Goal: Task Accomplishment & Management: Use online tool/utility

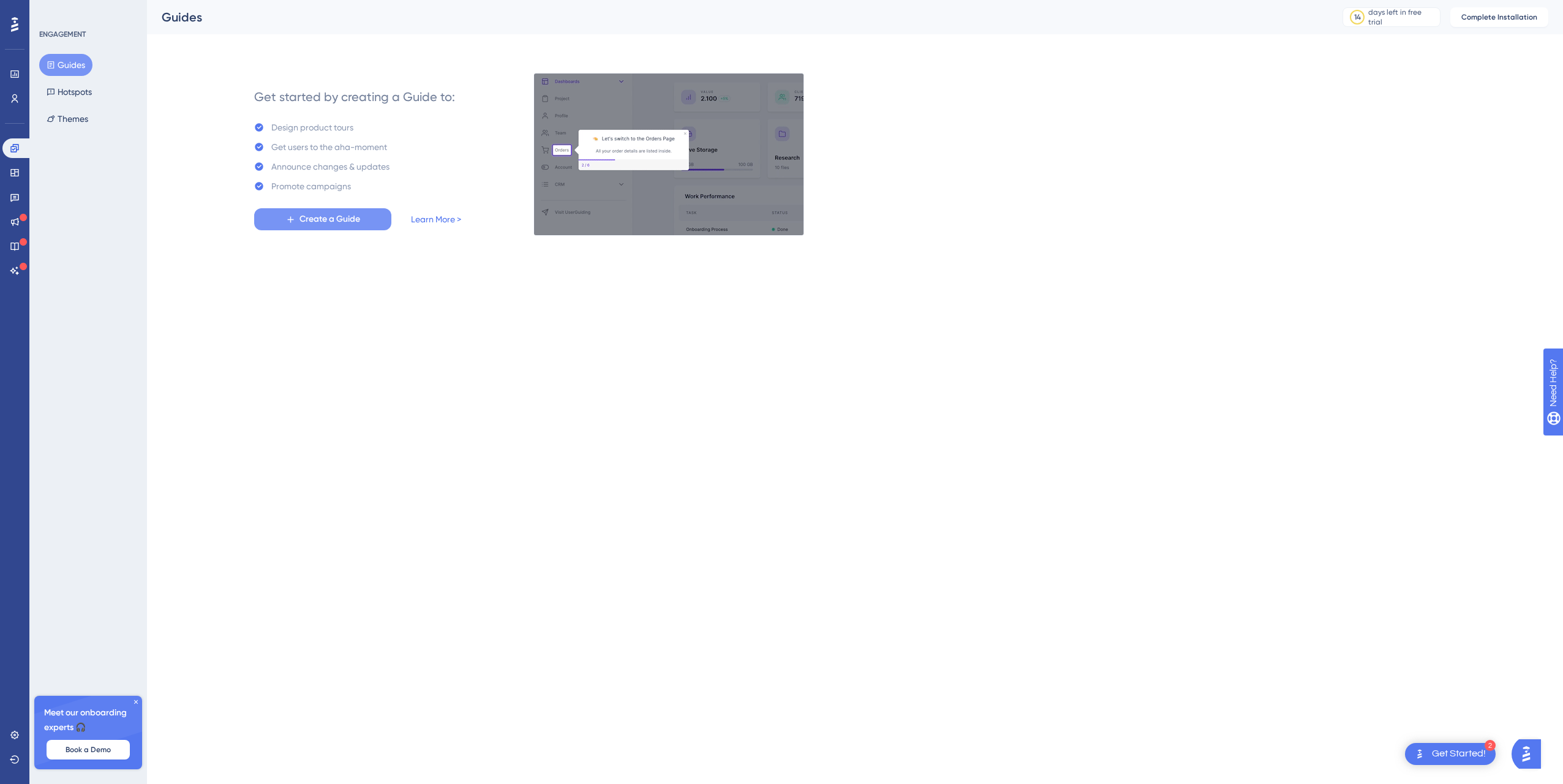
click at [349, 218] on span "Create a Guide" at bounding box center [330, 219] width 61 height 15
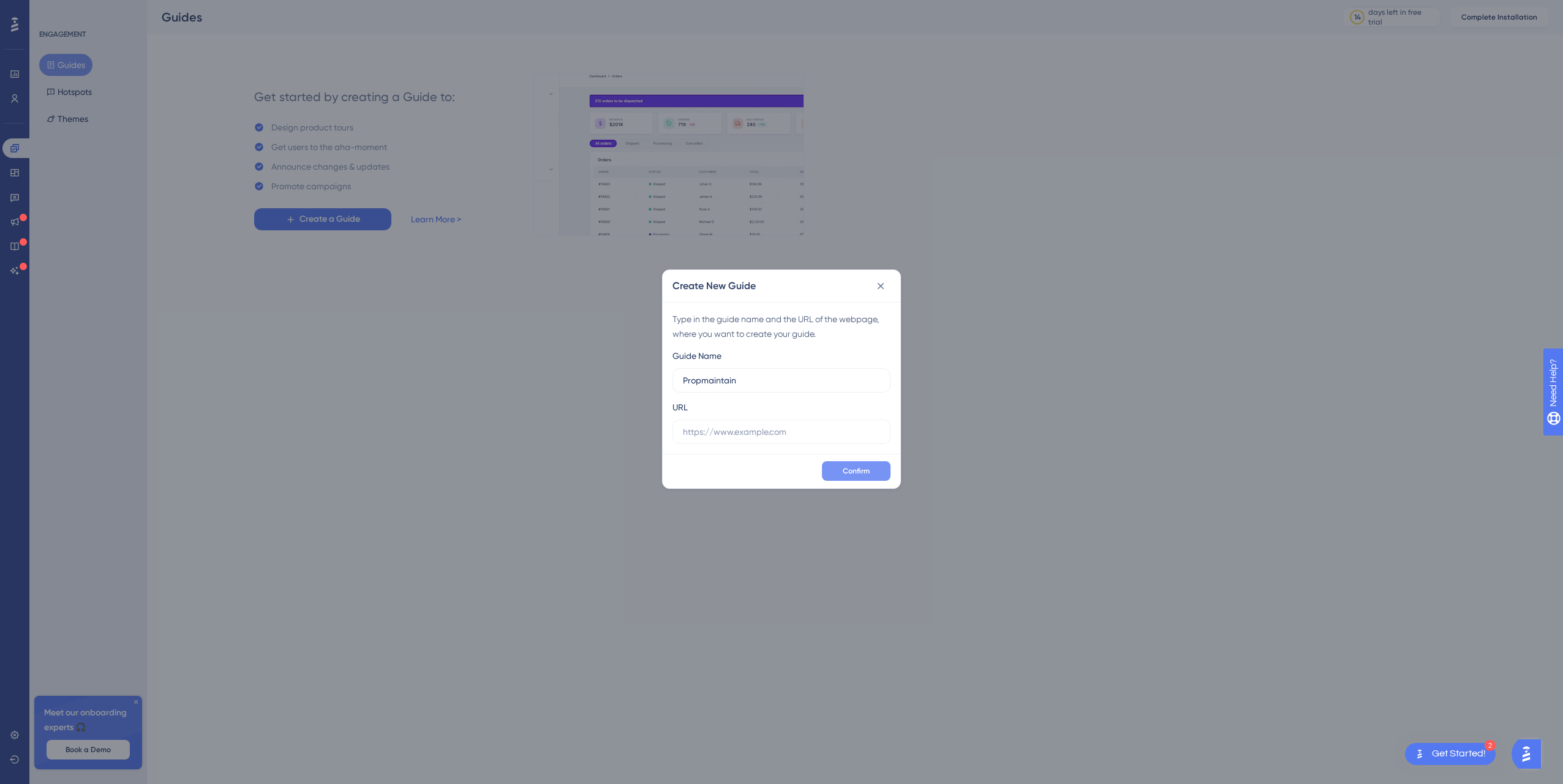
type input "Propmaintain"
click at [854, 468] on span "Confirm" at bounding box center [856, 470] width 27 height 10
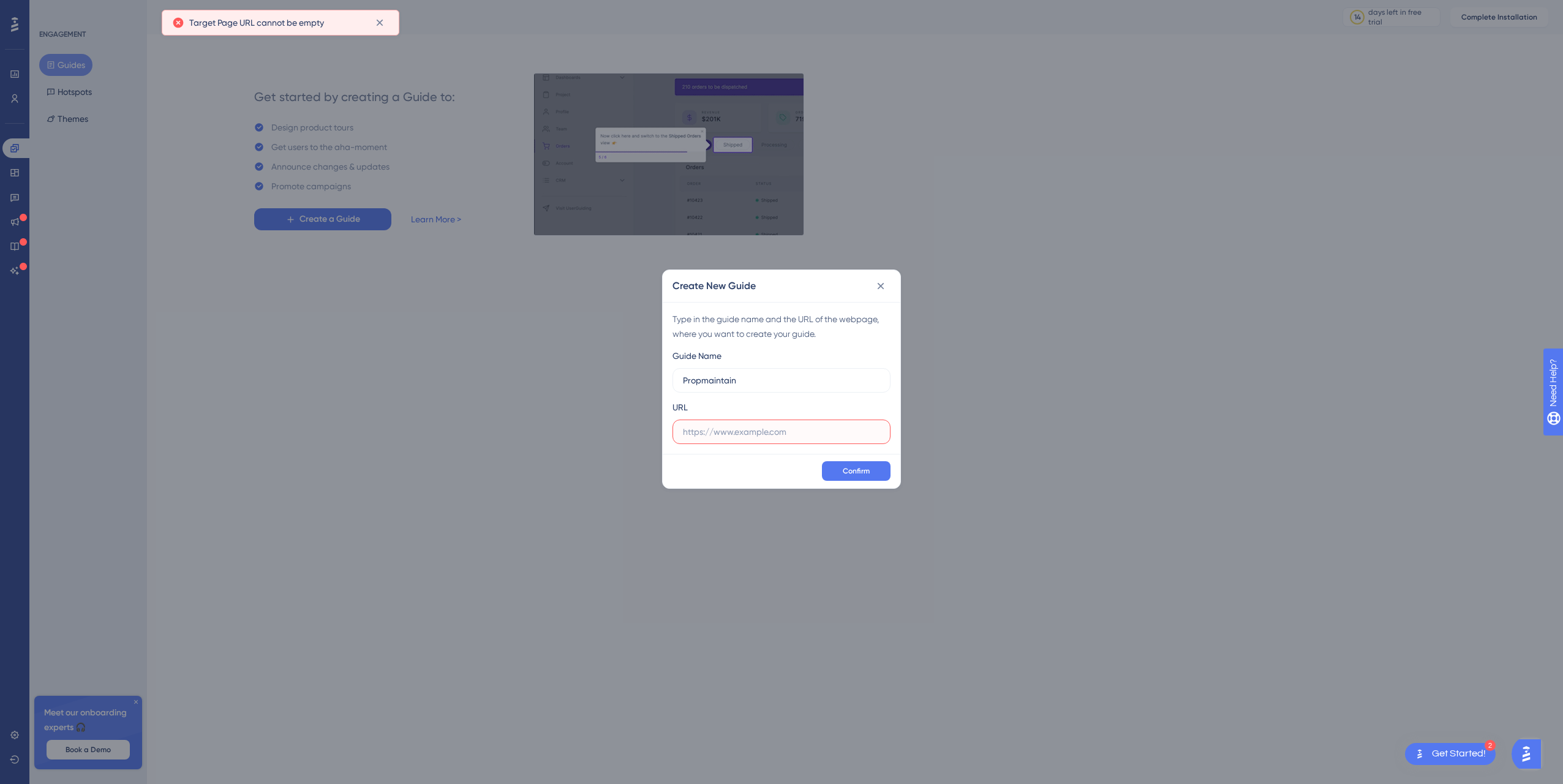
click at [770, 433] on input "text" at bounding box center [782, 431] width 197 height 13
type input "propmaintain.co.uk"
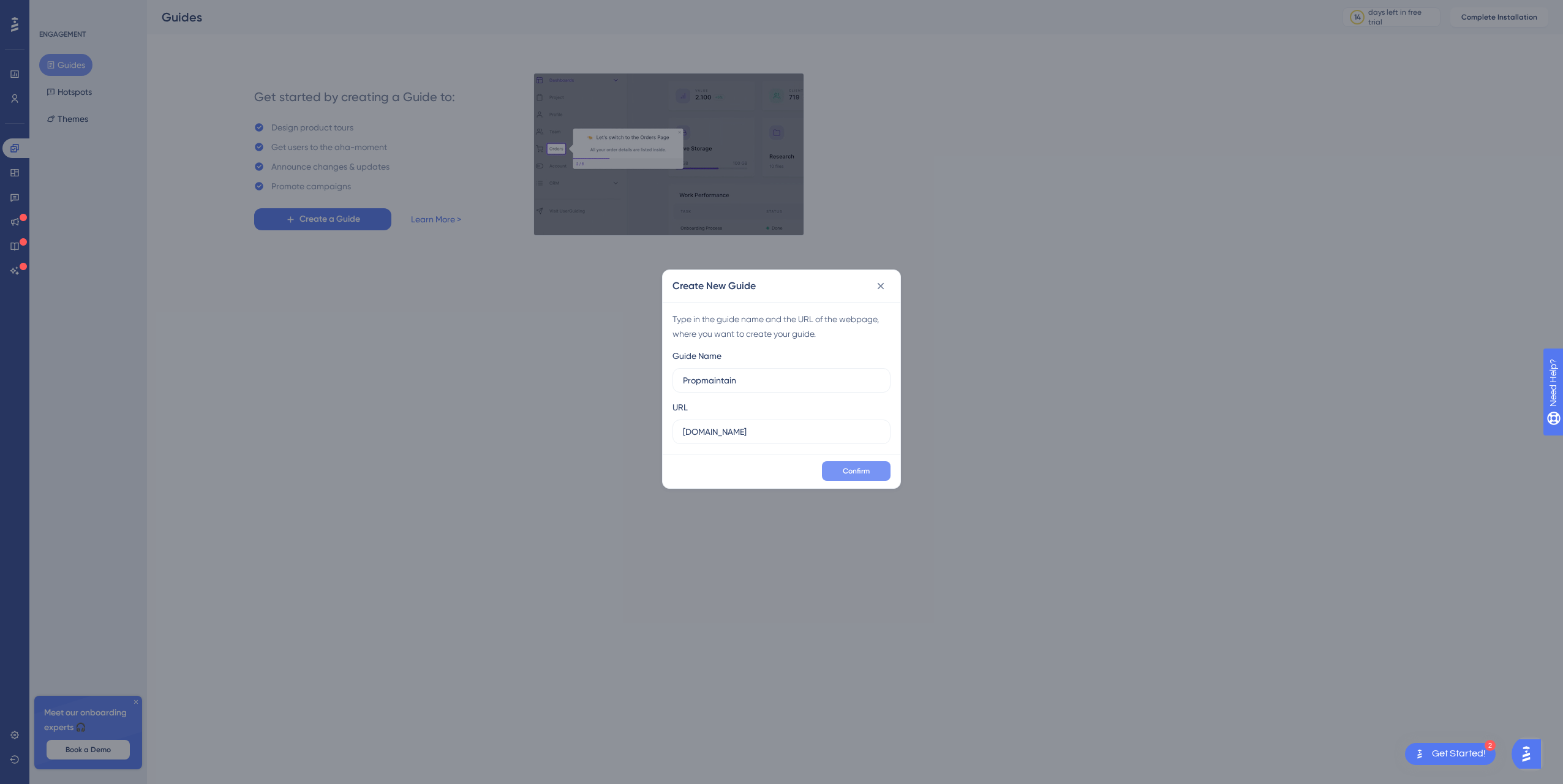
click at [847, 464] on button "Confirm" at bounding box center [856, 471] width 69 height 20
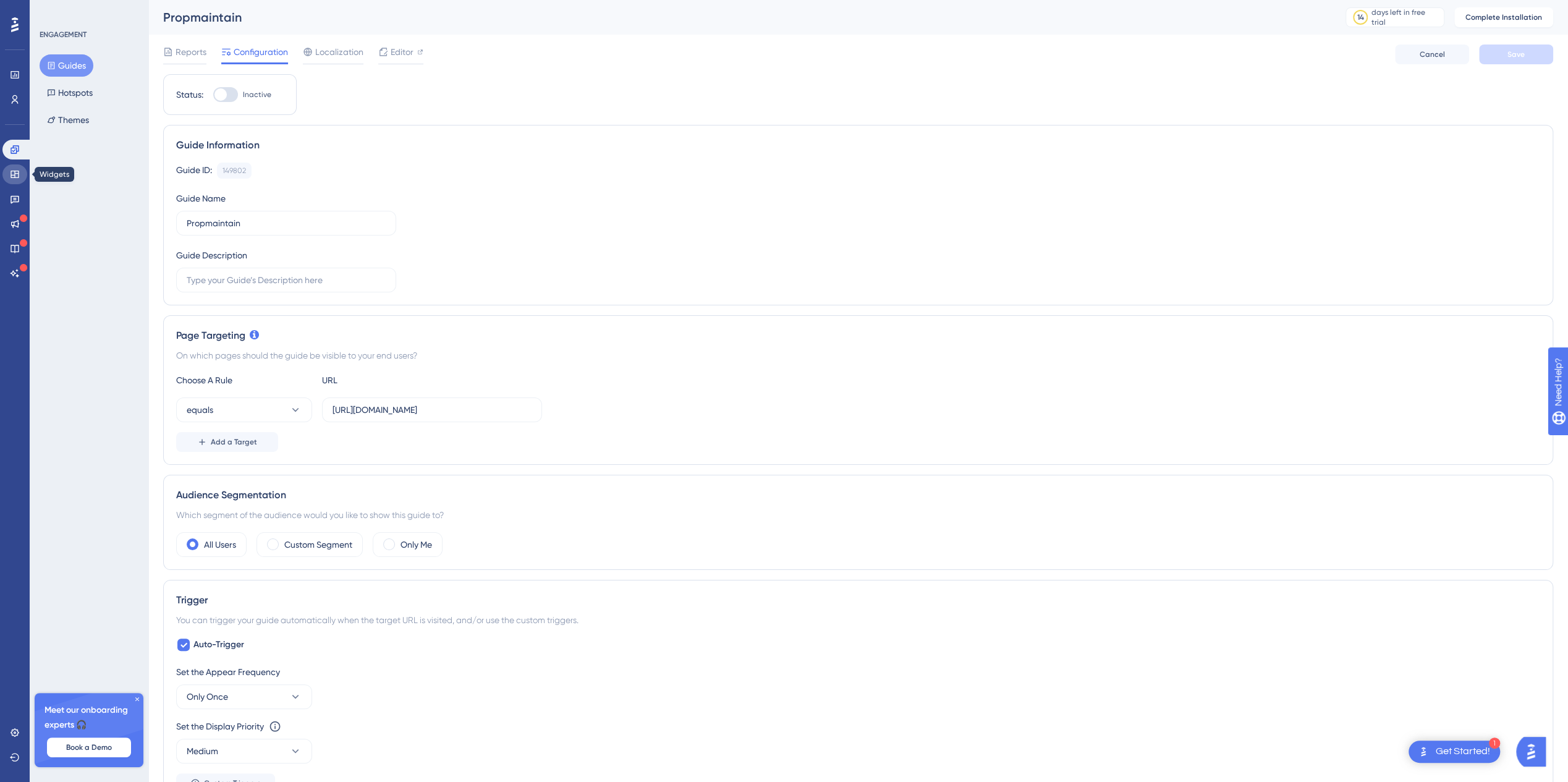
click at [15, 172] on icon at bounding box center [15, 174] width 10 height 10
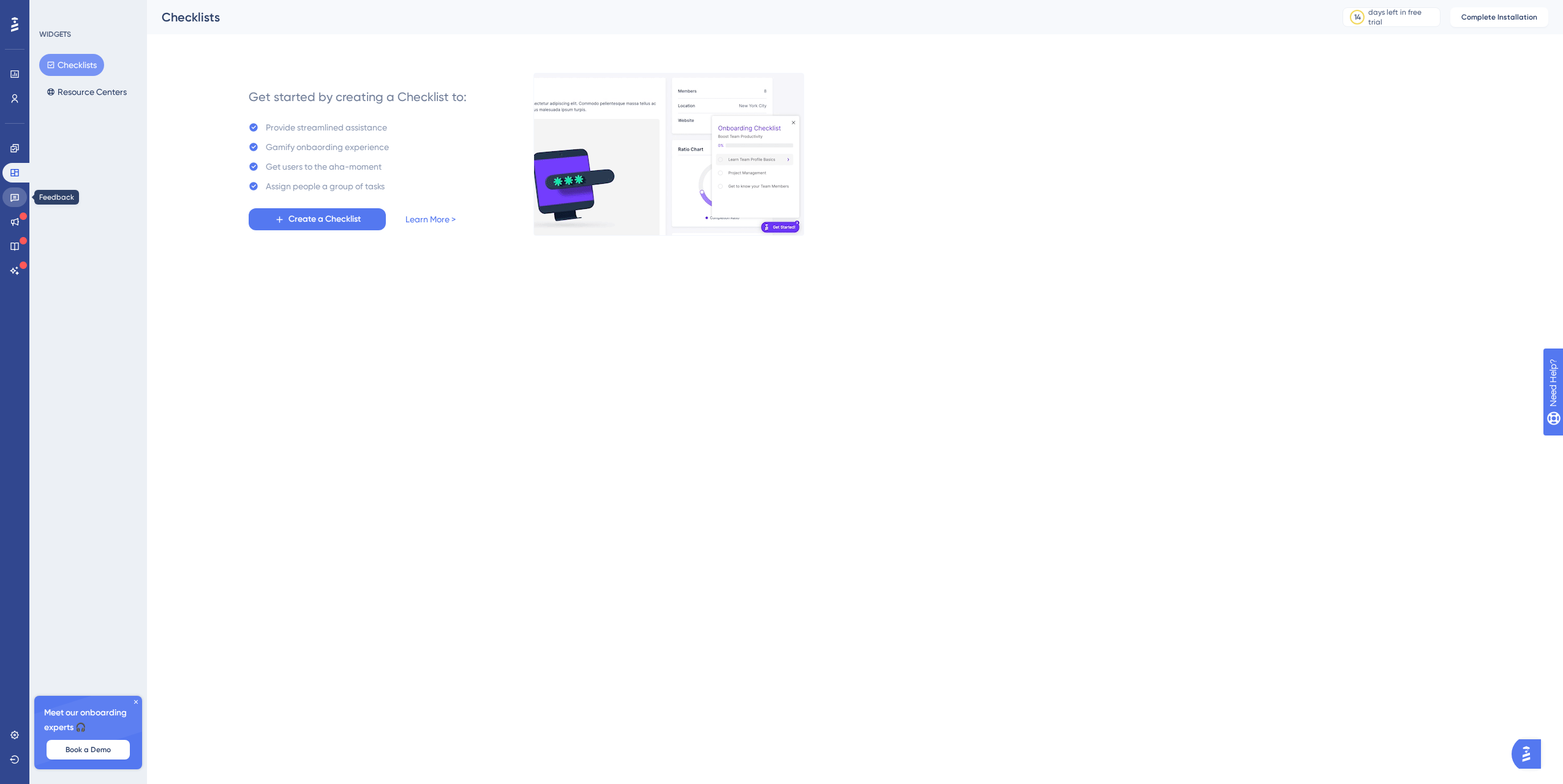
click at [15, 195] on icon at bounding box center [15, 198] width 9 height 8
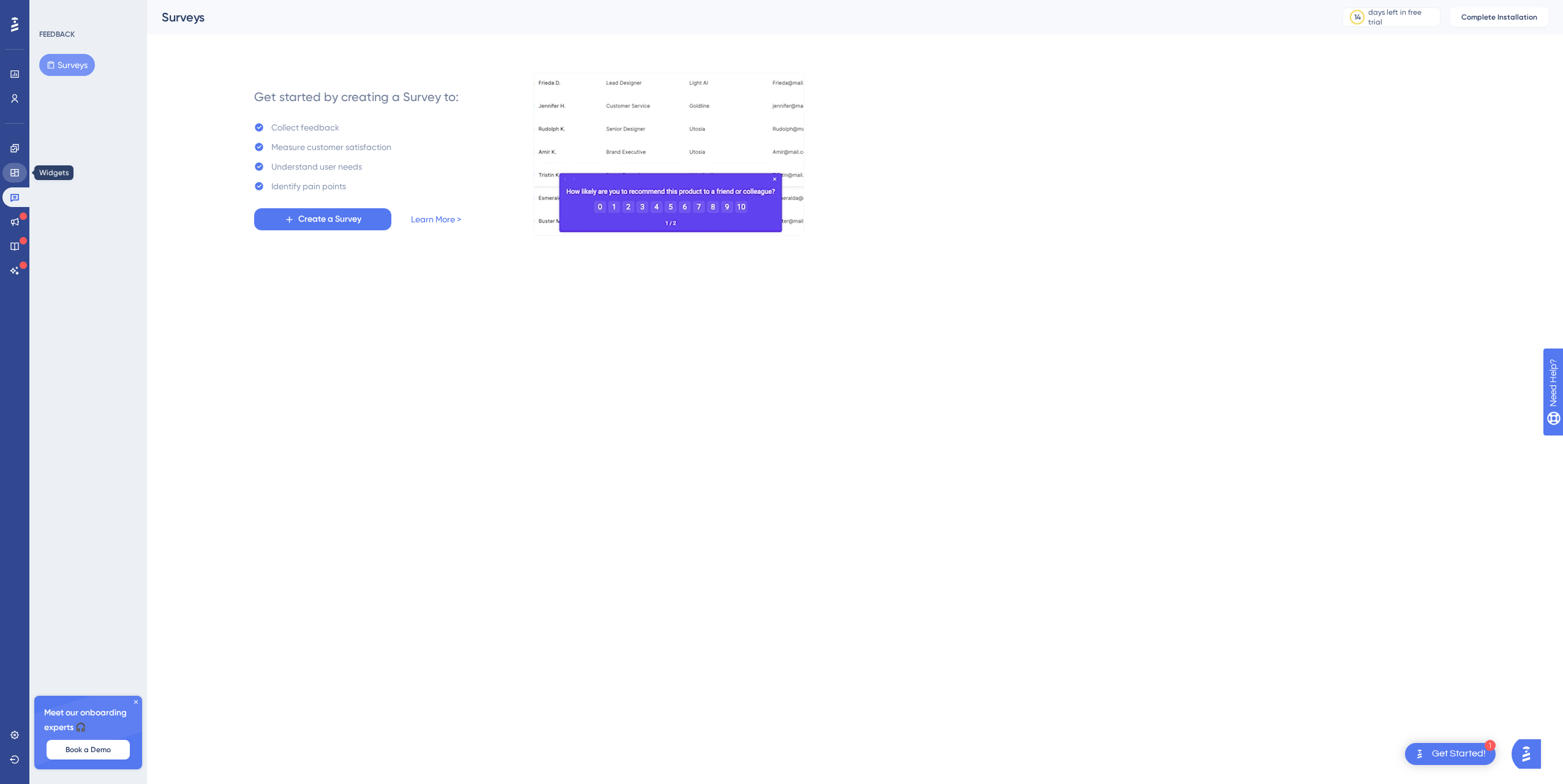
click at [13, 175] on icon at bounding box center [15, 173] width 8 height 7
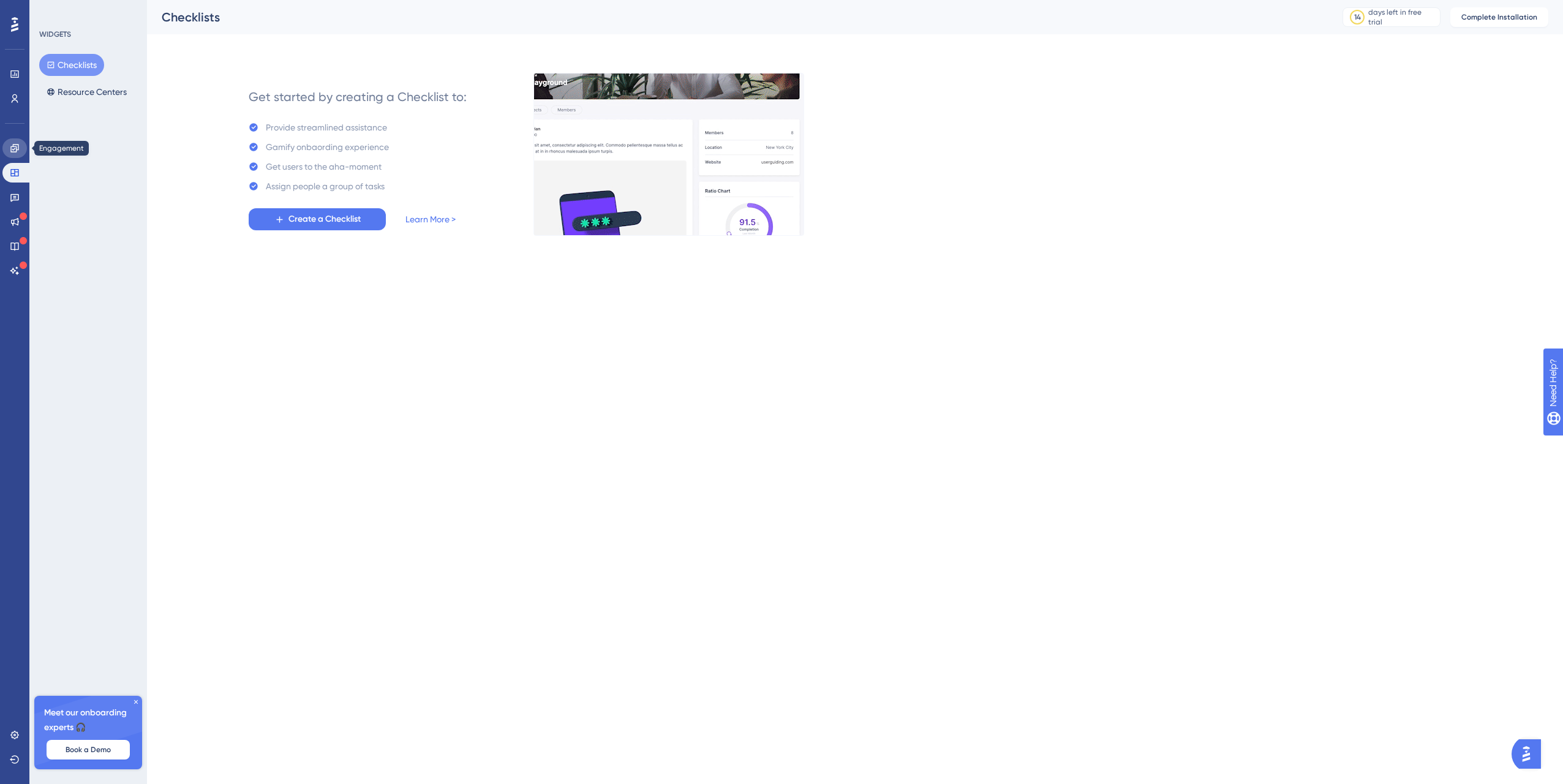
click at [13, 148] on icon at bounding box center [15, 148] width 10 height 10
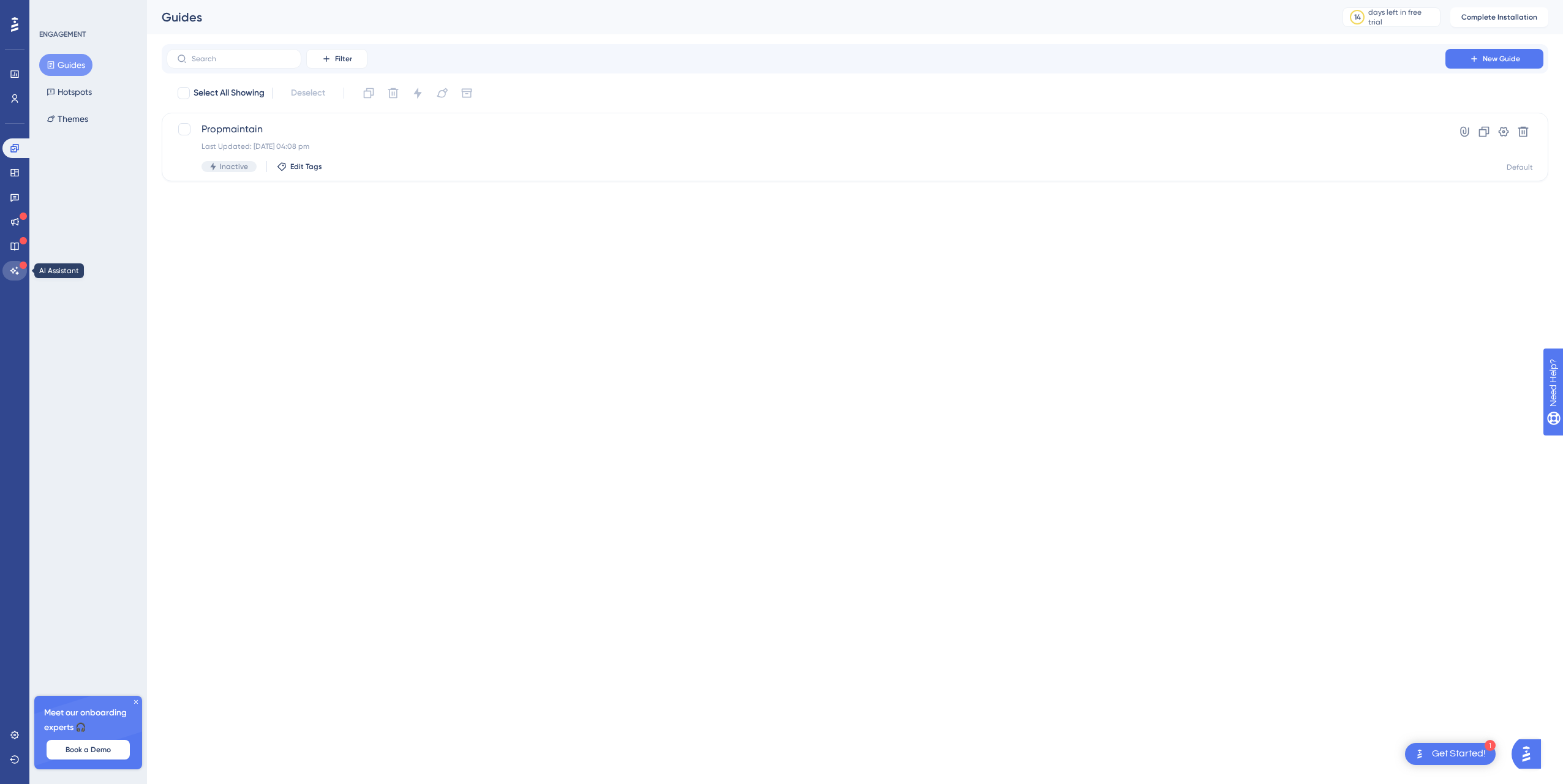
click at [17, 265] on link at bounding box center [15, 271] width 24 height 20
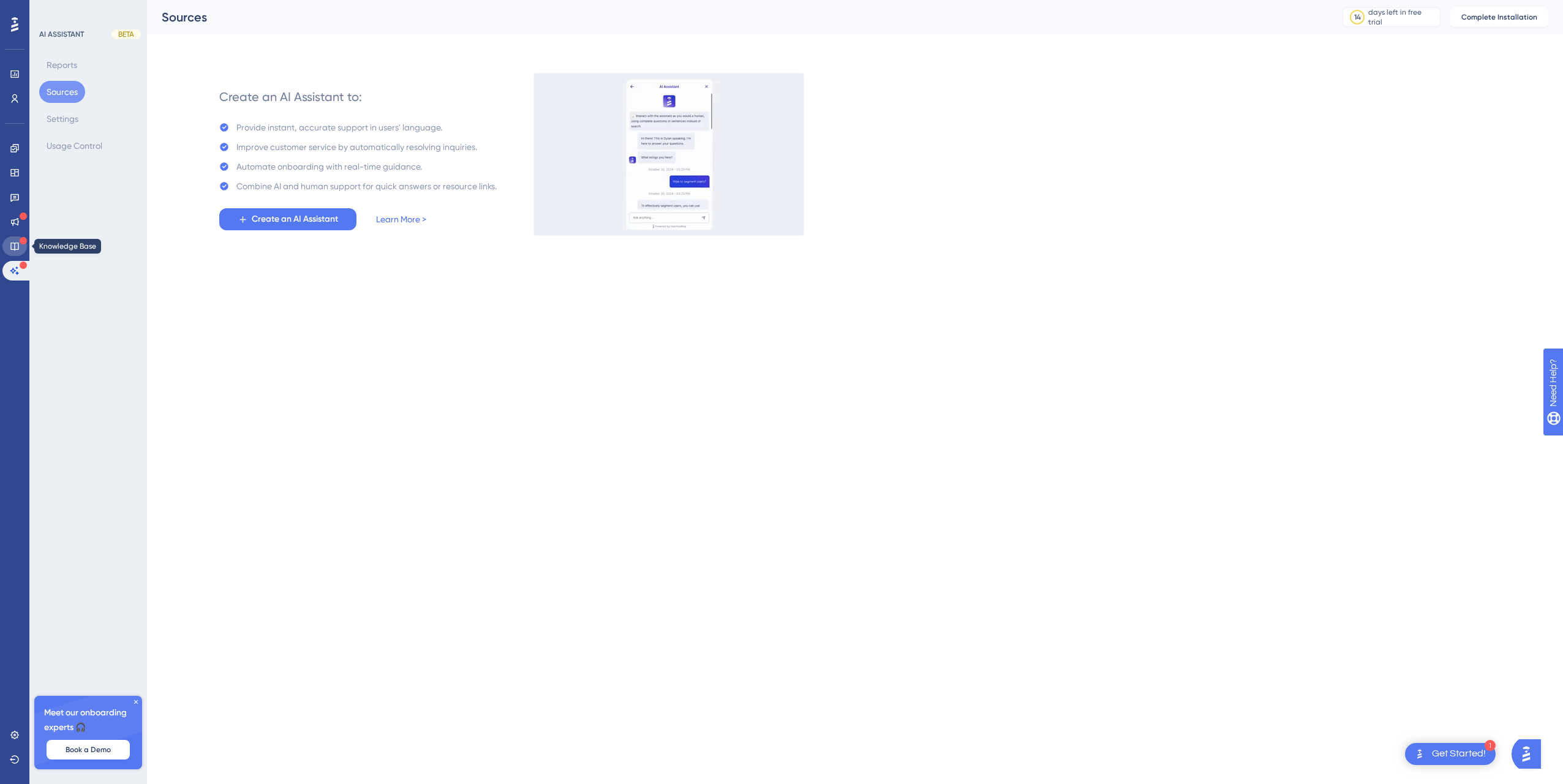
click at [13, 245] on icon at bounding box center [15, 246] width 10 height 10
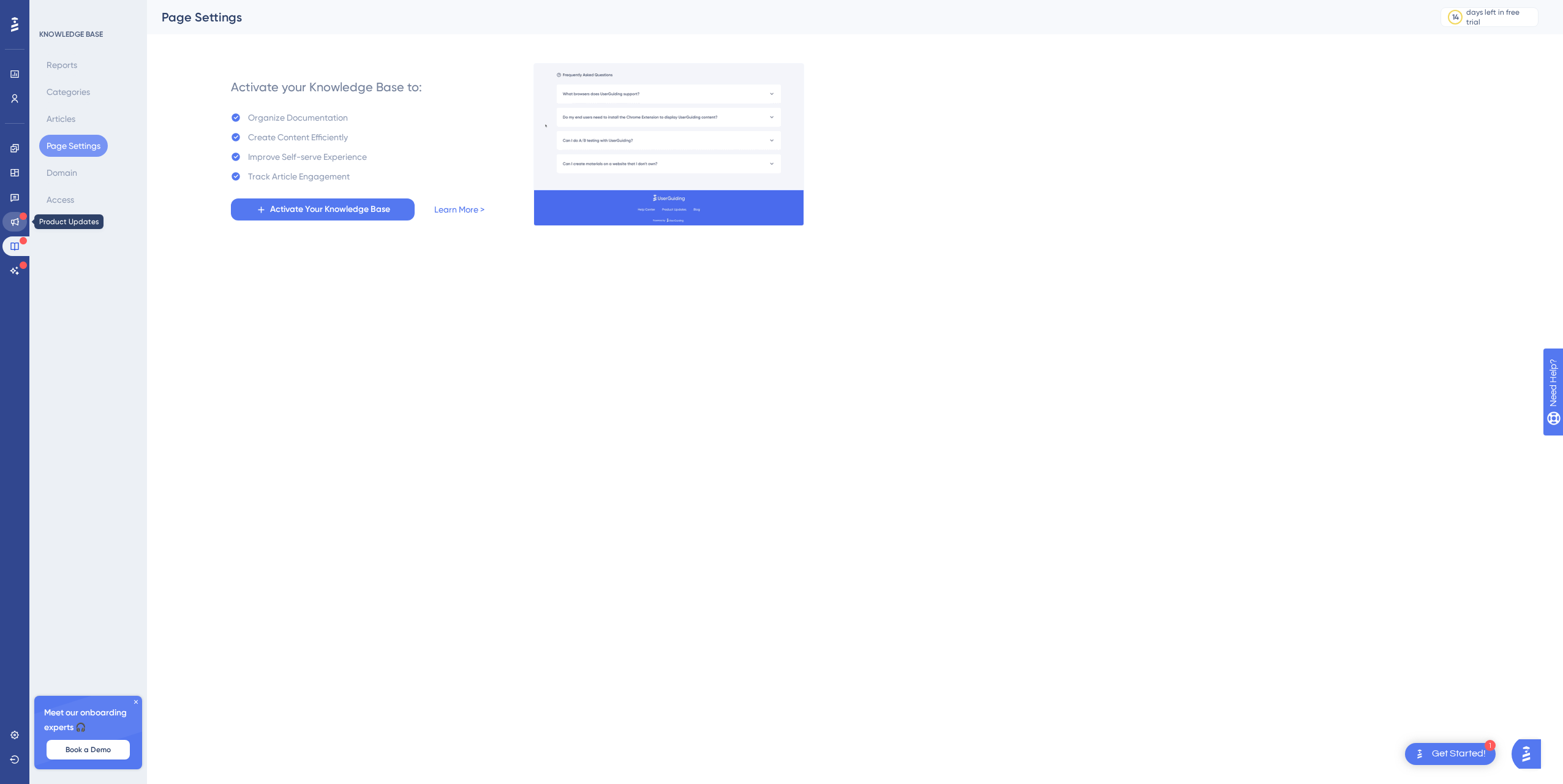
click at [9, 220] on link at bounding box center [15, 222] width 24 height 20
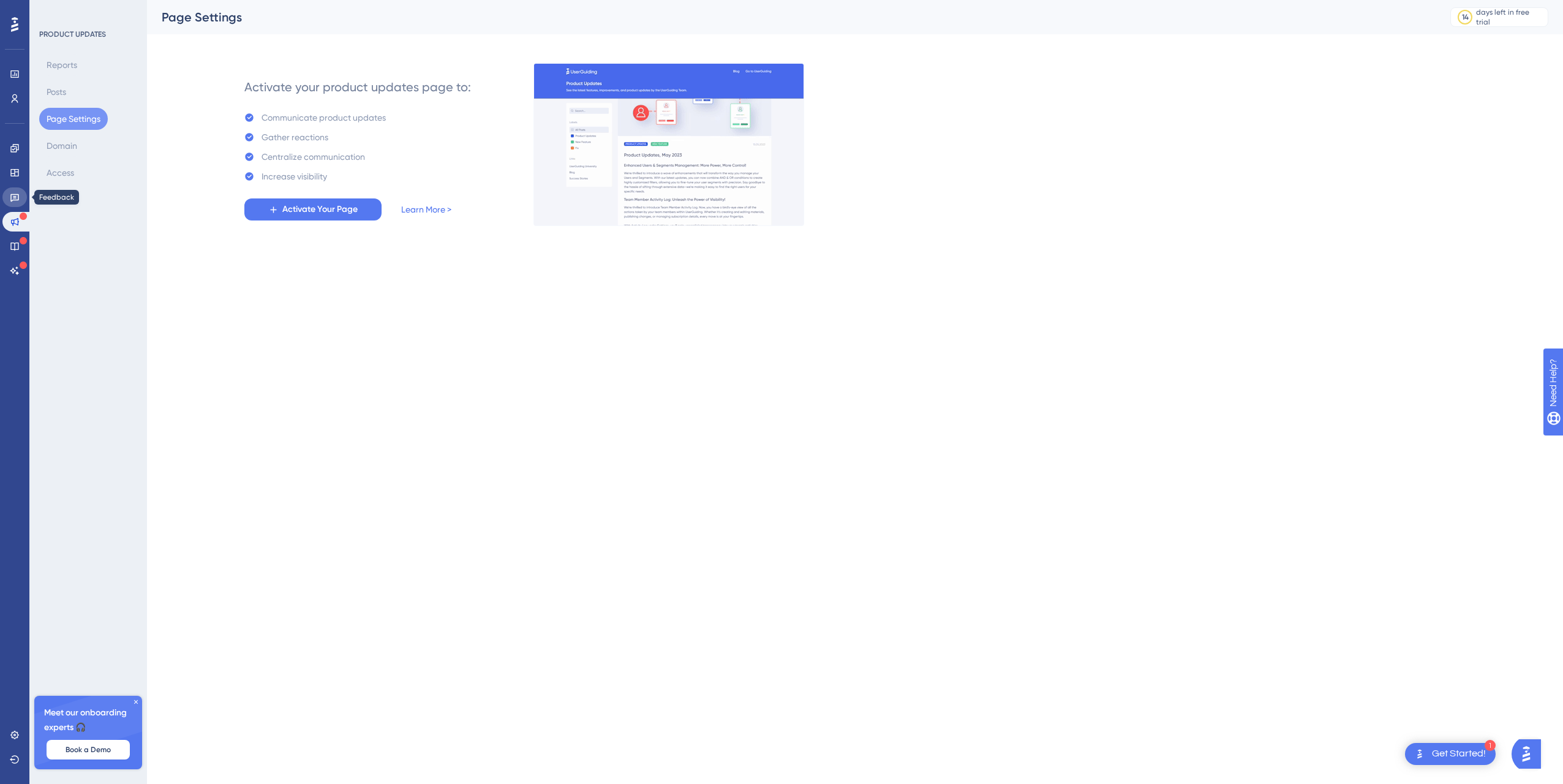
click at [17, 198] on icon at bounding box center [15, 197] width 10 height 10
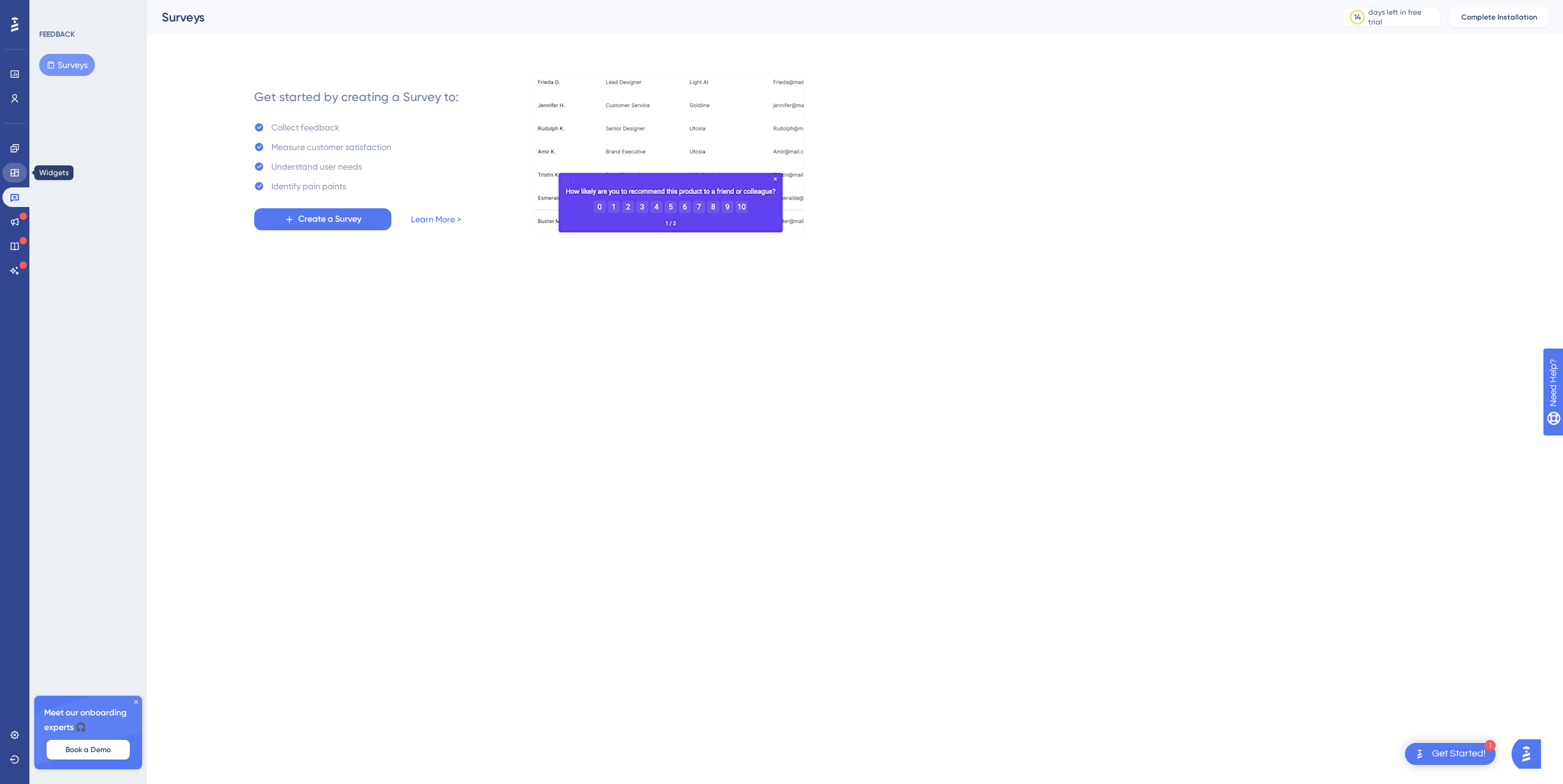
click at [16, 171] on icon at bounding box center [15, 173] width 10 height 10
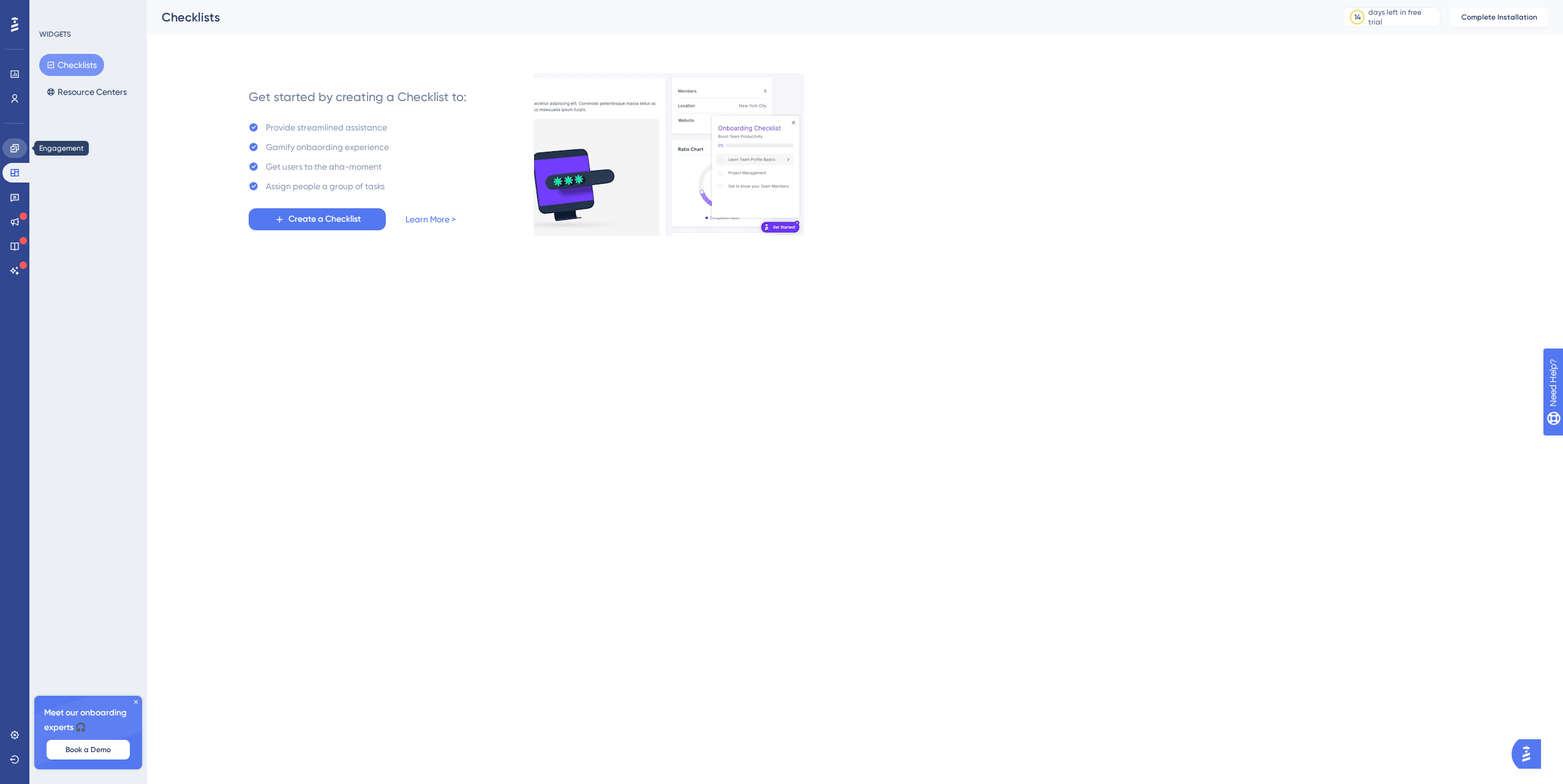
click at [13, 146] on icon at bounding box center [15, 148] width 8 height 8
